Goal: Find contact information: Find contact information

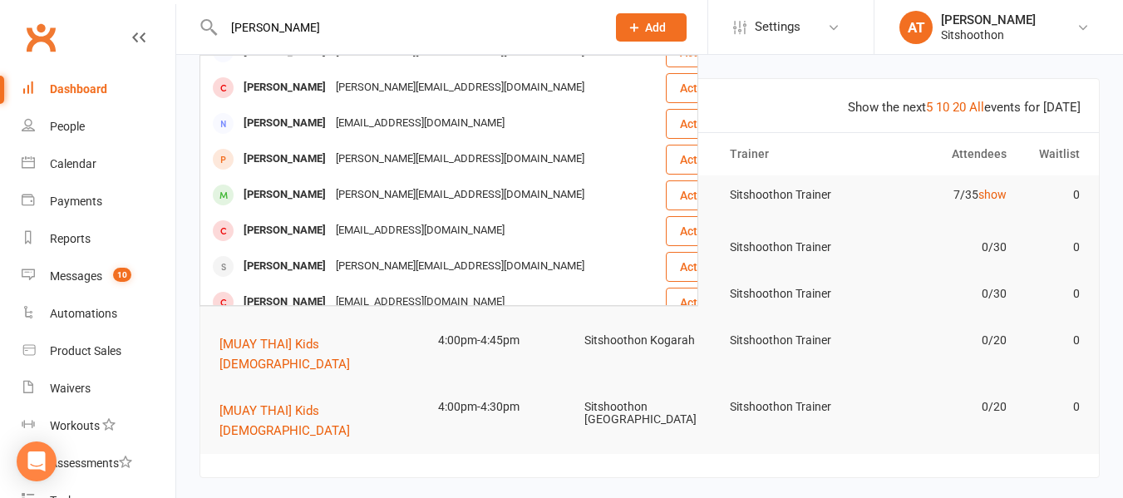
scroll to position [308, 0]
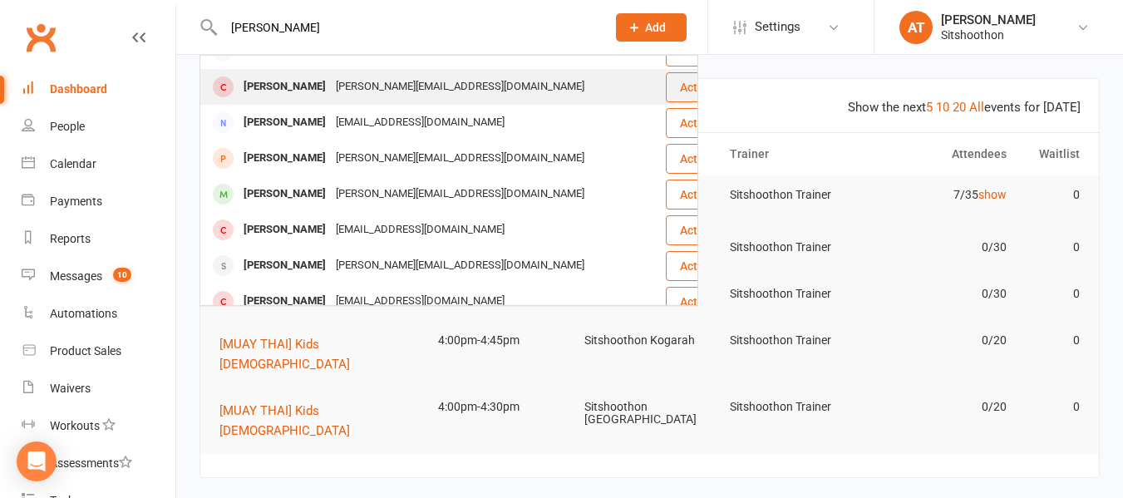
type input "[PERSON_NAME]"
click at [294, 86] on div "[PERSON_NAME]" at bounding box center [285, 87] width 92 height 24
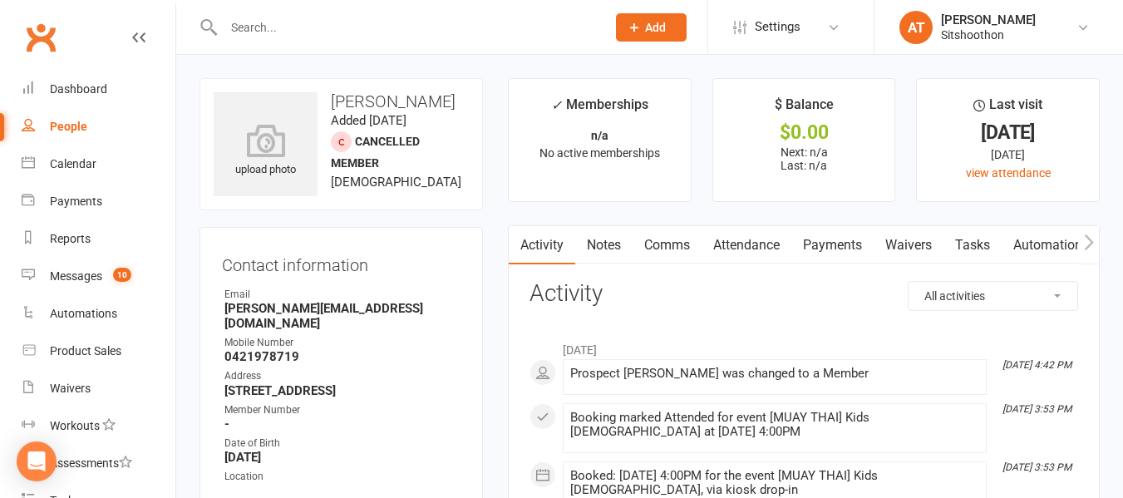
click at [265, 349] on strong "0421978719" at bounding box center [342, 356] width 236 height 15
copy strong "0421978719"
